Goal: Task Accomplishment & Management: Complete application form

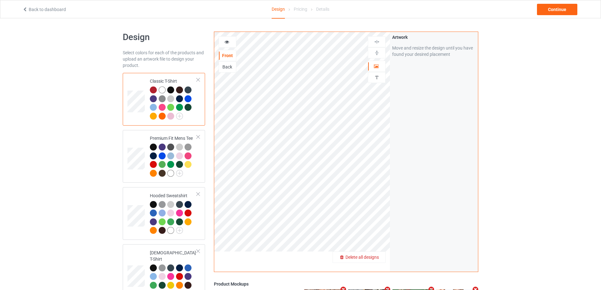
click at [379, 256] on div "Delete all designs" at bounding box center [359, 257] width 52 height 6
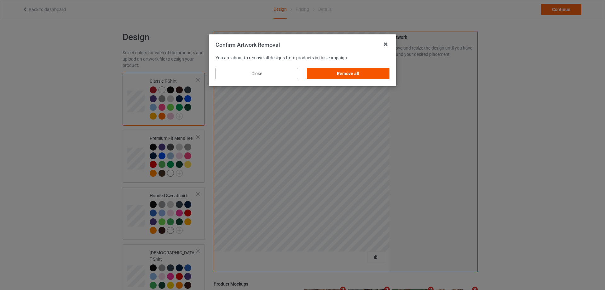
click at [377, 72] on div "Remove all" at bounding box center [348, 73] width 83 height 11
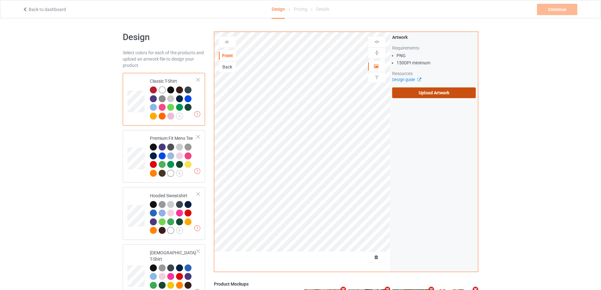
click at [425, 89] on label "Upload Artwork" at bounding box center [434, 92] width 84 height 11
click at [0, 0] on input "Upload Artwork" at bounding box center [0, 0] width 0 height 0
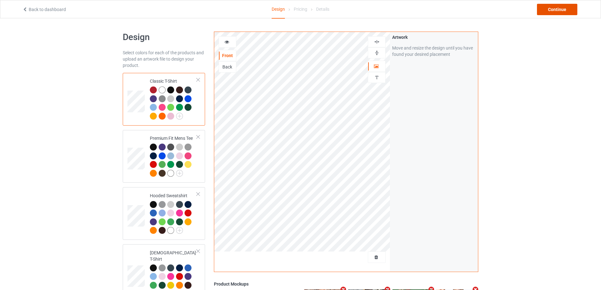
click at [554, 5] on div "Continue" at bounding box center [557, 9] width 40 height 11
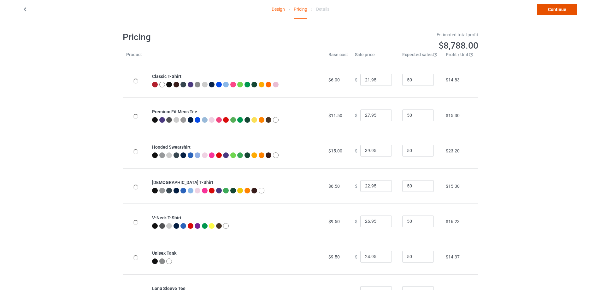
click at [554, 5] on link "Continue" at bounding box center [557, 9] width 40 height 11
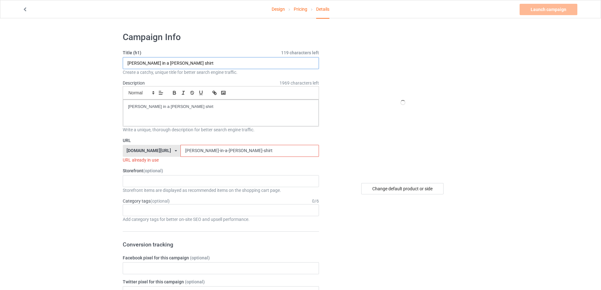
drag, startPoint x: 197, startPoint y: 64, endPoint x: 150, endPoint y: 78, distance: 48.2
paste input "saint joseph ou band"
type input "saint joseph ou band shirt"
drag, startPoint x: 201, startPoint y: 108, endPoint x: 55, endPoint y: 107, distance: 145.6
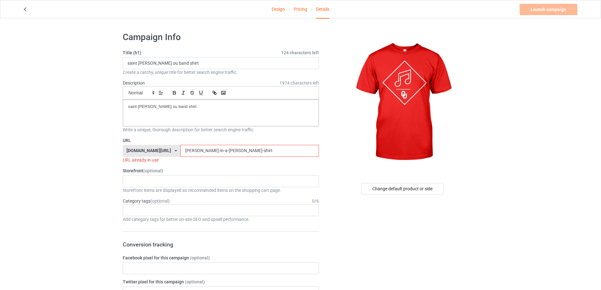
drag, startPoint x: 237, startPoint y: 148, endPoint x: 122, endPoint y: 147, distance: 115.1
paste input "saint-joseph-ou-band"
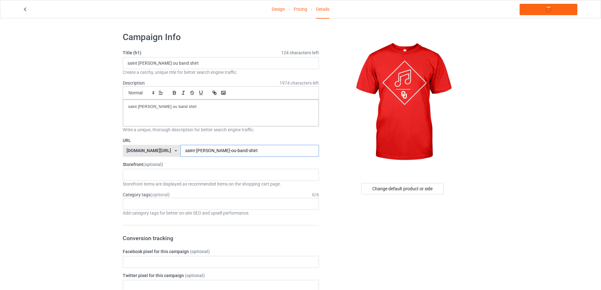
type input "saint-joseph-ou-band-shirt"
drag, startPoint x: 89, startPoint y: 105, endPoint x: 64, endPoint y: 105, distance: 24.9
copy p "saint joseph ou band shirt"
click at [566, 11] on link "Launch campaign" at bounding box center [548, 9] width 58 height 11
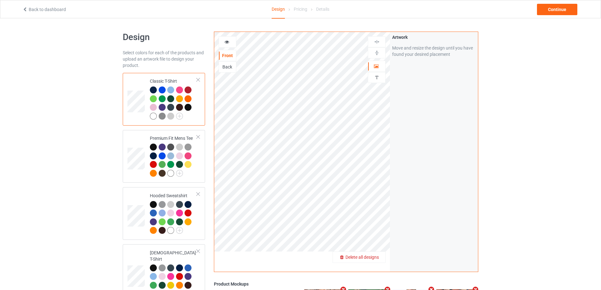
click at [370, 254] on div "Delete all designs" at bounding box center [359, 257] width 52 height 6
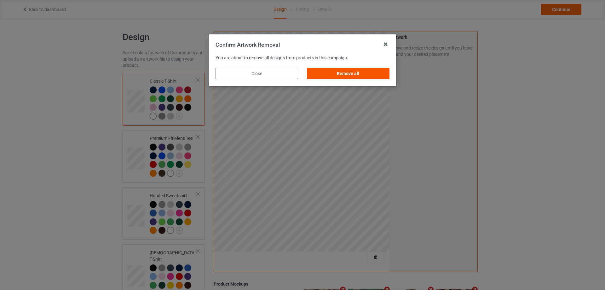
click at [369, 69] on div "Remove all" at bounding box center [348, 73] width 83 height 11
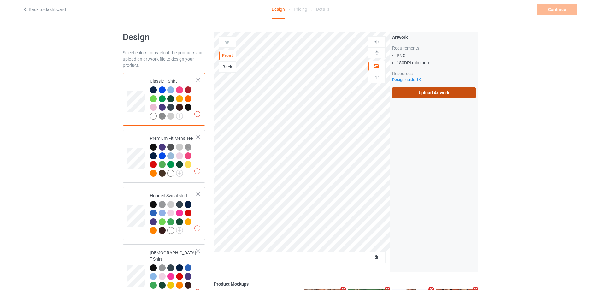
click at [439, 94] on label "Upload Artwork" at bounding box center [434, 92] width 84 height 11
click at [0, 0] on input "Upload Artwork" at bounding box center [0, 0] width 0 height 0
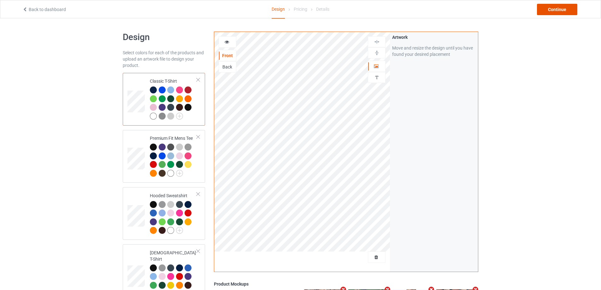
click at [555, 8] on div "Continue" at bounding box center [557, 9] width 40 height 11
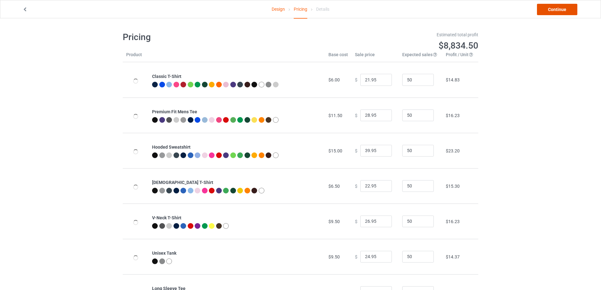
click at [555, 8] on link "Continue" at bounding box center [557, 9] width 40 height 11
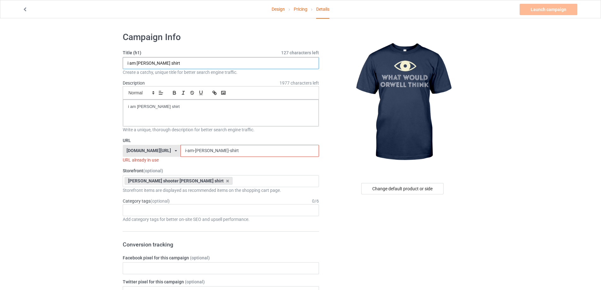
drag, startPoint x: 85, startPoint y: 62, endPoint x: 69, endPoint y: 62, distance: 16.4
paste input "[PERSON_NAME] What Would [PERSON_NAME] Think S"
type input "[PERSON_NAME] What Would [PERSON_NAME] Think Shirt"
drag, startPoint x: 168, startPoint y: 111, endPoint x: 84, endPoint y: 110, distance: 84.2
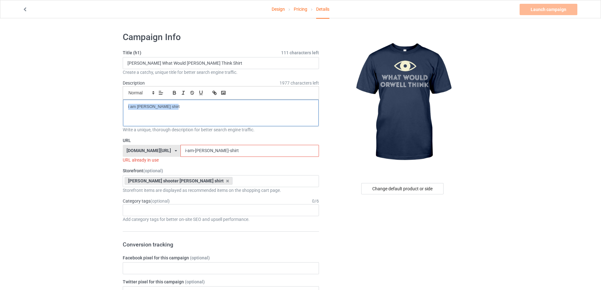
paste div
click at [226, 181] on icon at bounding box center [227, 181] width 3 height 4
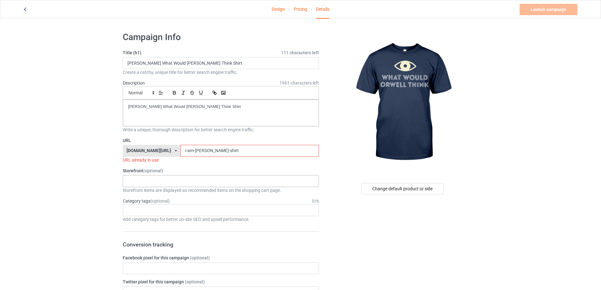
scroll to position [63, 0]
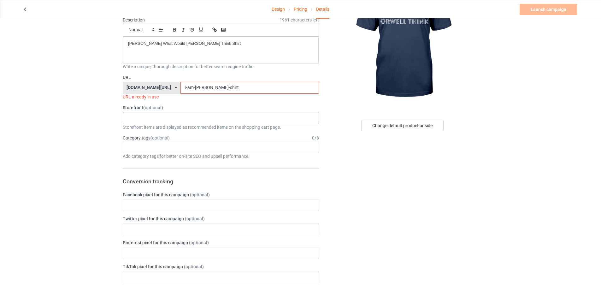
paste input "elon-musk-what-would-[PERSON_NAME]-thin"
drag, startPoint x: 215, startPoint y: 86, endPoint x: 140, endPoint y: 87, distance: 75.0
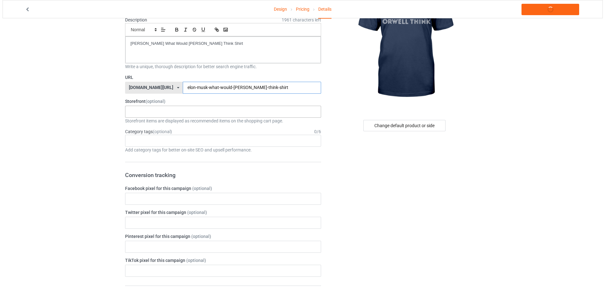
scroll to position [0, 0]
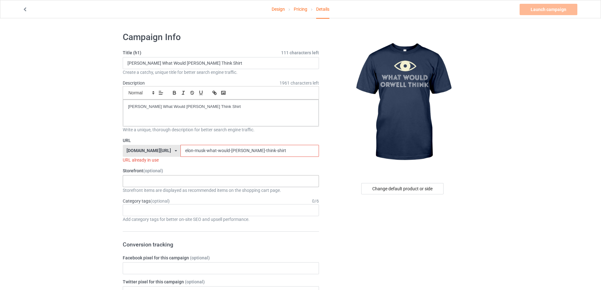
click at [270, 146] on input "elon-musk-what-would-[PERSON_NAME]-think-shirt" at bounding box center [249, 151] width 138 height 12
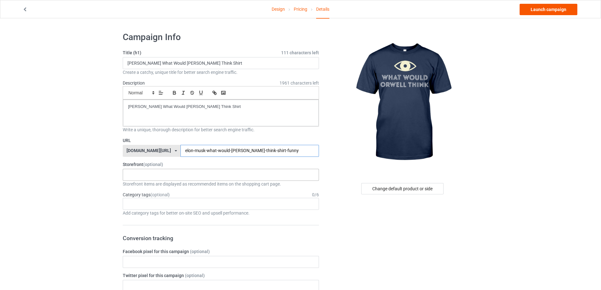
type input "elon-musk-what-would-[PERSON_NAME]-think-shirt-funny"
click at [552, 11] on link "Launch campaign" at bounding box center [548, 9] width 58 height 11
